Goal: Answer question/provide support

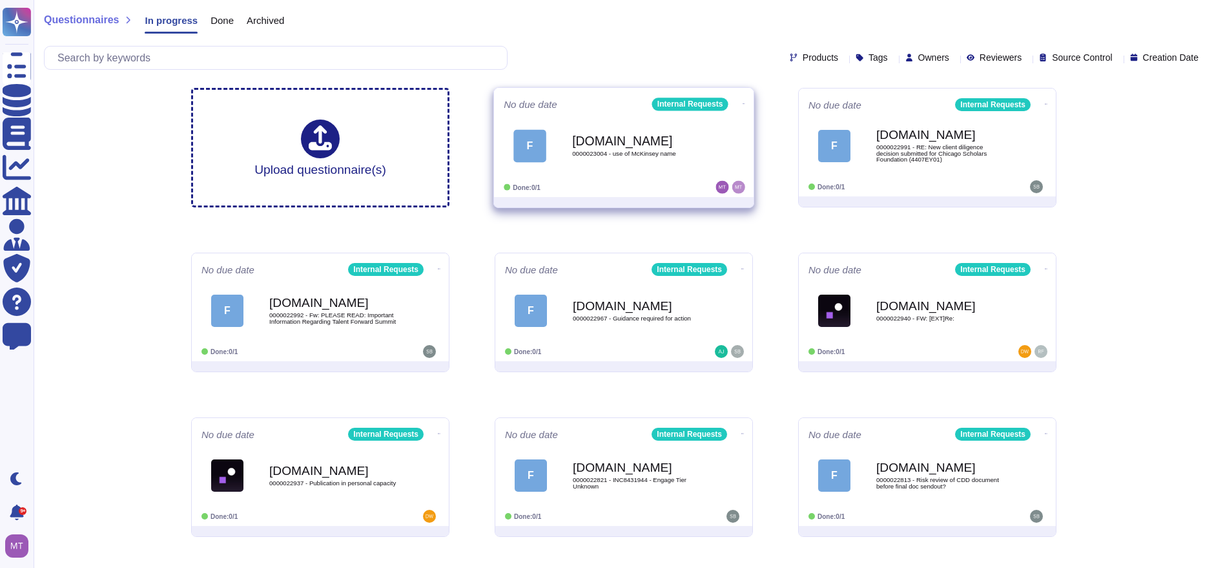
click at [581, 163] on div "[DOMAIN_NAME] 0000023004 - use of McKinsey name" at bounding box center [637, 145] width 130 height 52
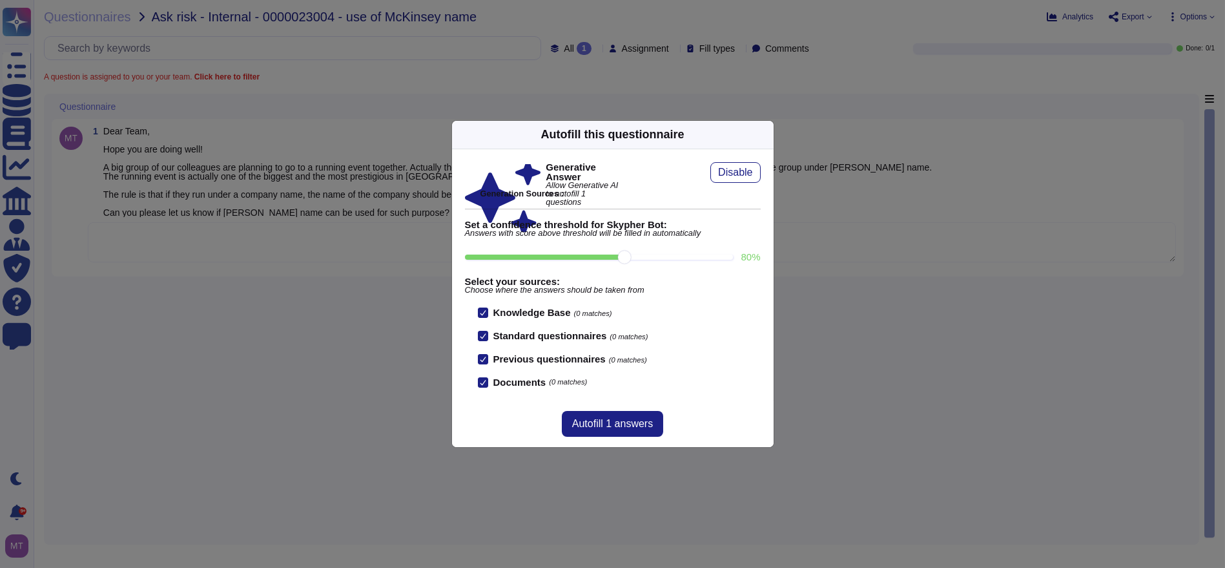
click at [766, 134] on icon at bounding box center [766, 134] width 0 height 0
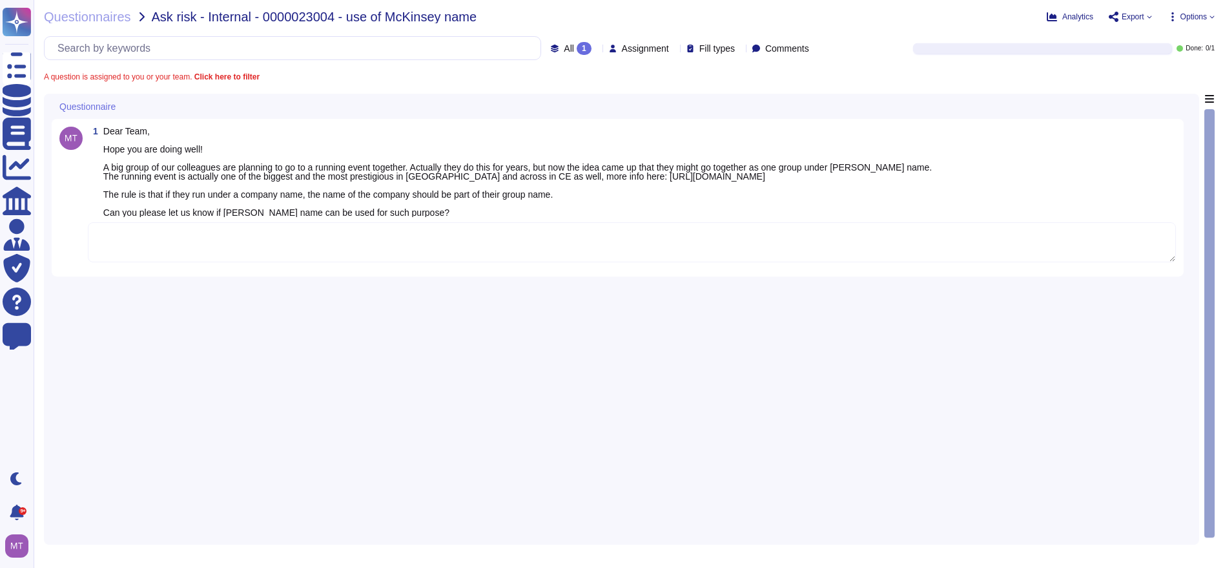
click at [374, 240] on textarea at bounding box center [632, 242] width 1088 height 40
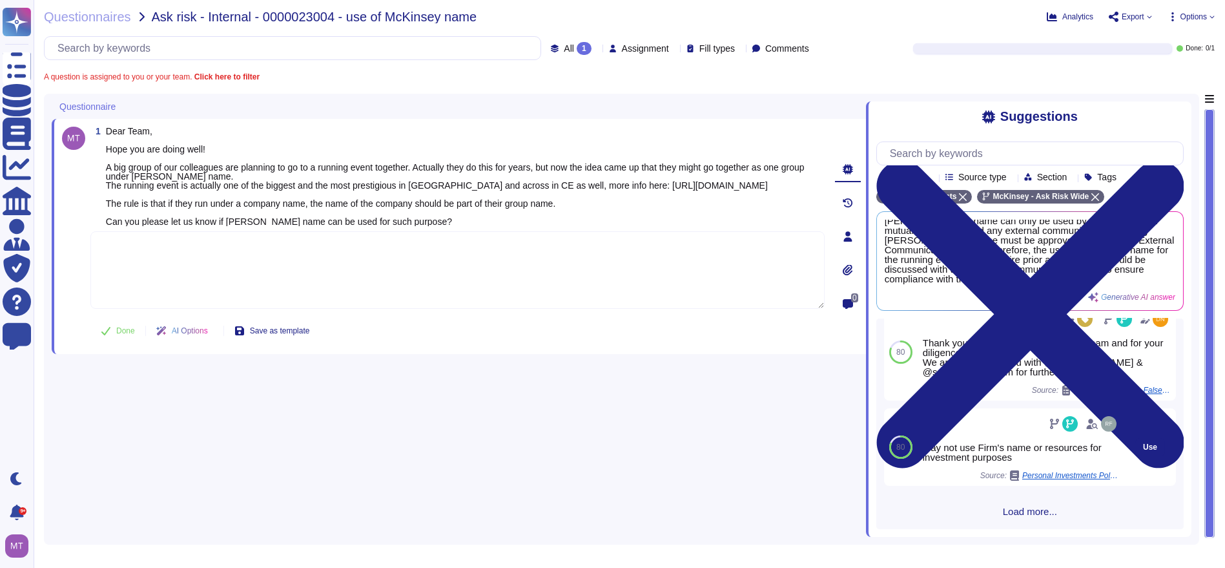
scroll to position [496, 0]
click at [1030, 506] on span "Load more..." at bounding box center [1030, 511] width 307 height 10
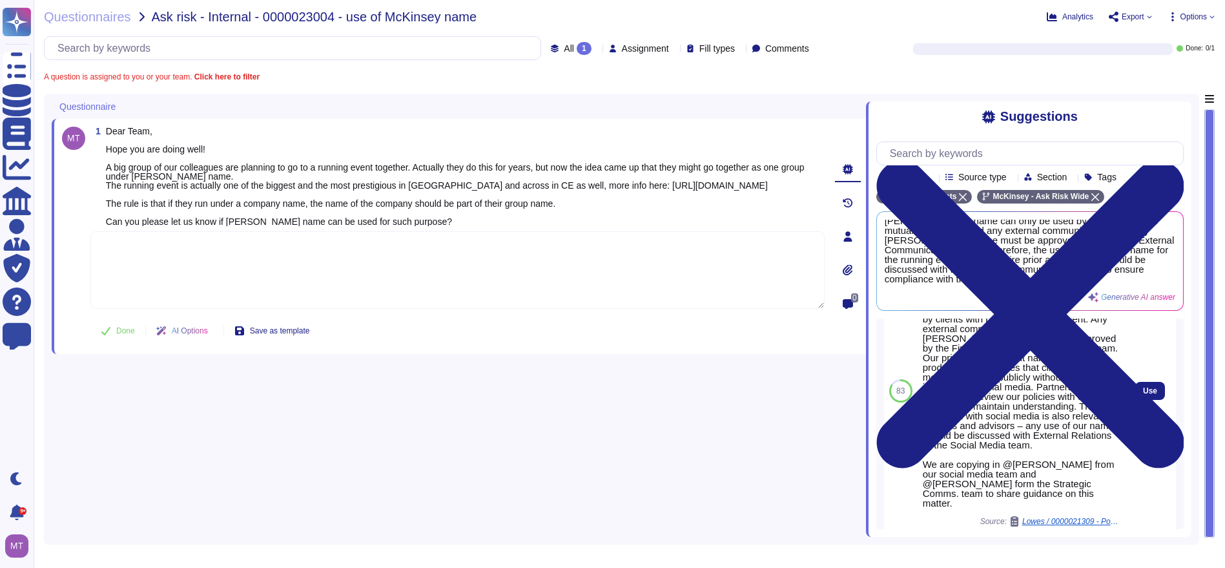
scroll to position [98, 0]
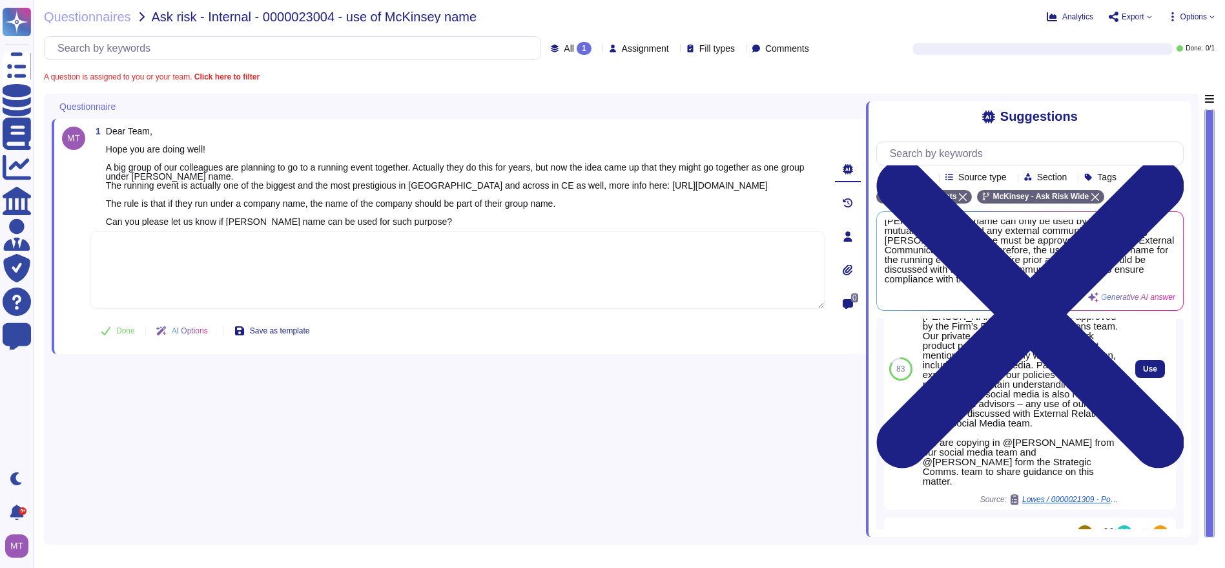
click at [1075, 496] on div "For your awareness, we are sharing with you the Firm’s Use of Name Standard tha…" at bounding box center [1021, 369] width 196 height 271
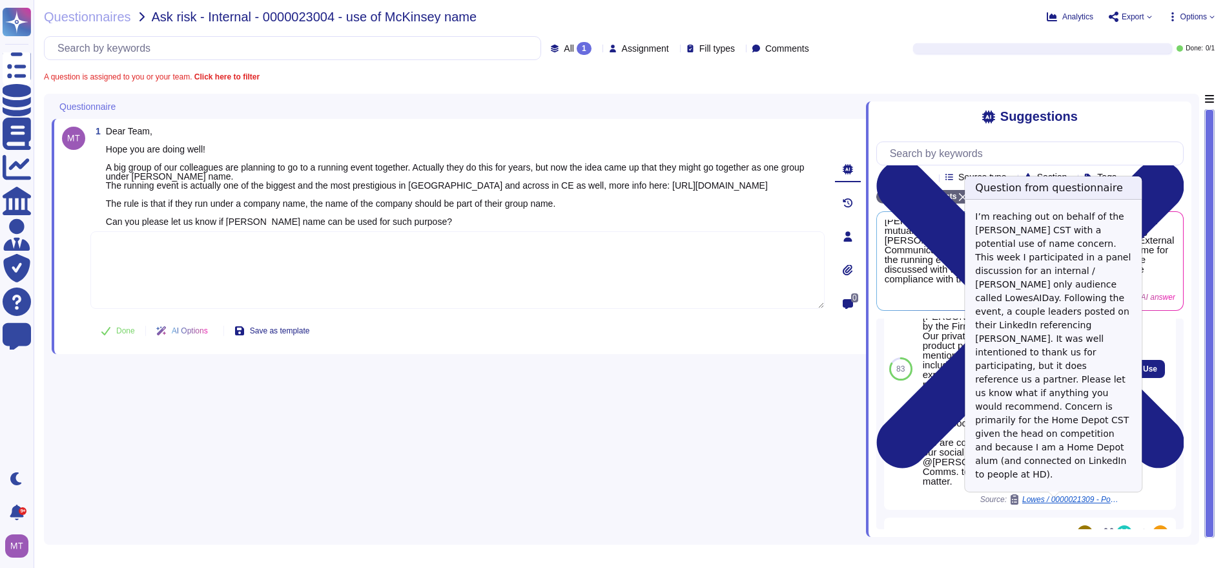
click at [1074, 497] on div "Lowes / 0000021309 - Potential use of name concern" at bounding box center [1065, 499] width 110 height 10
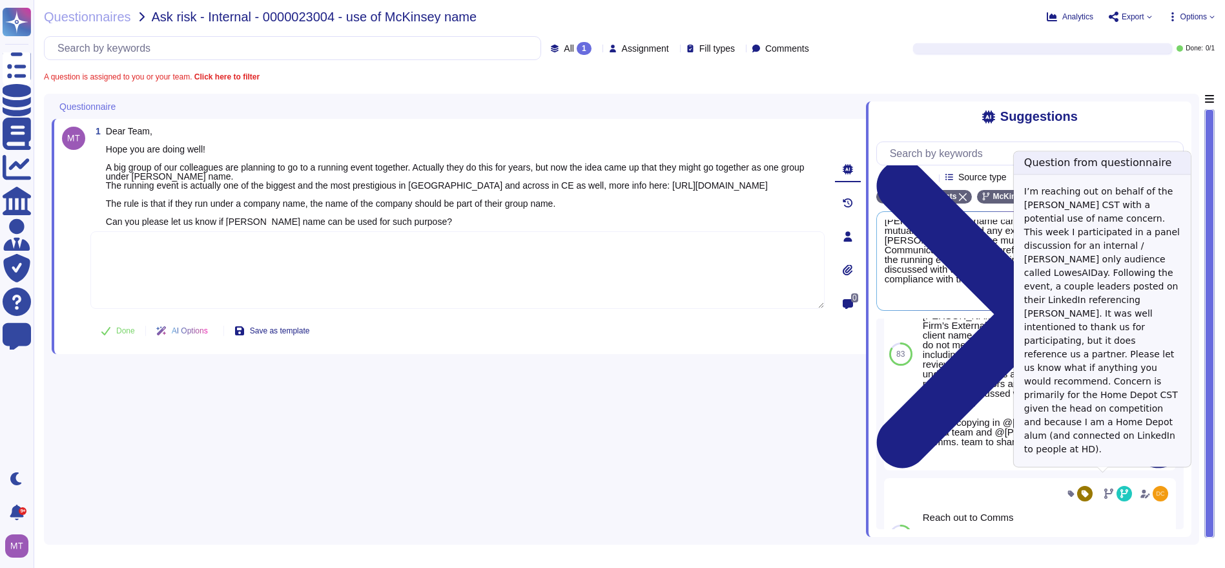
scroll to position [74, 0]
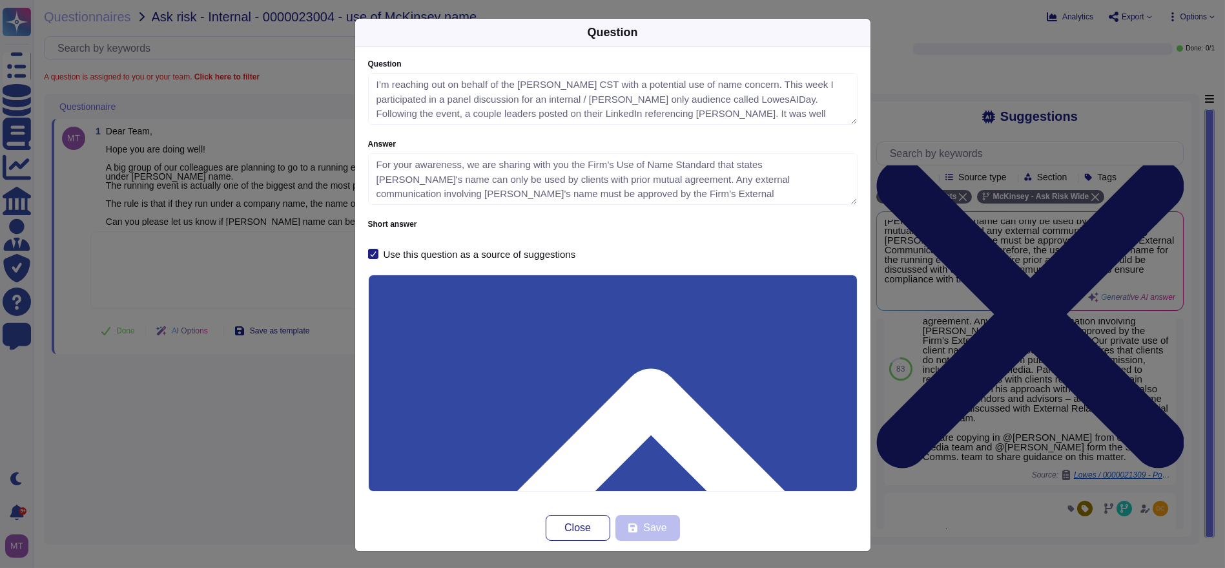
type textarea "I’m reaching out on behalf of the [PERSON_NAME] CST with a potential use of nam…"
type textarea "For your awareness, we are sharing with you the Firm’s Use of Name Standard tha…"
drag, startPoint x: 437, startPoint y: 344, endPoint x: 355, endPoint y: 347, distance: 82.7
click at [355, 347] on div "Question I’m reaching out on behalf of the [PERSON_NAME] CST with a potential u…" at bounding box center [612, 275] width 515 height 457
click at [568, 525] on span "Close" at bounding box center [578, 528] width 26 height 10
